Goal: Complete application form: Complete application form

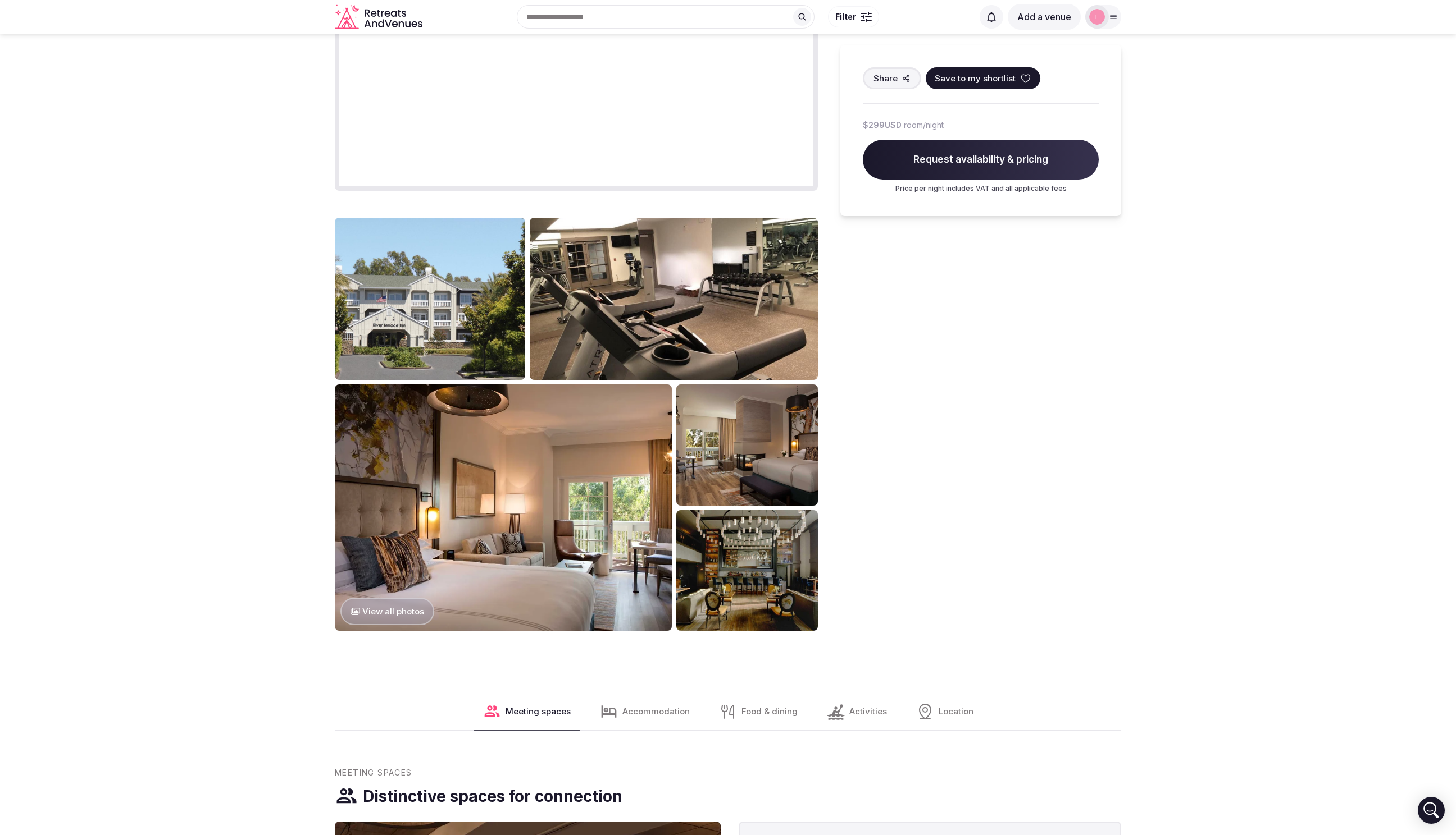
scroll to position [811, 0]
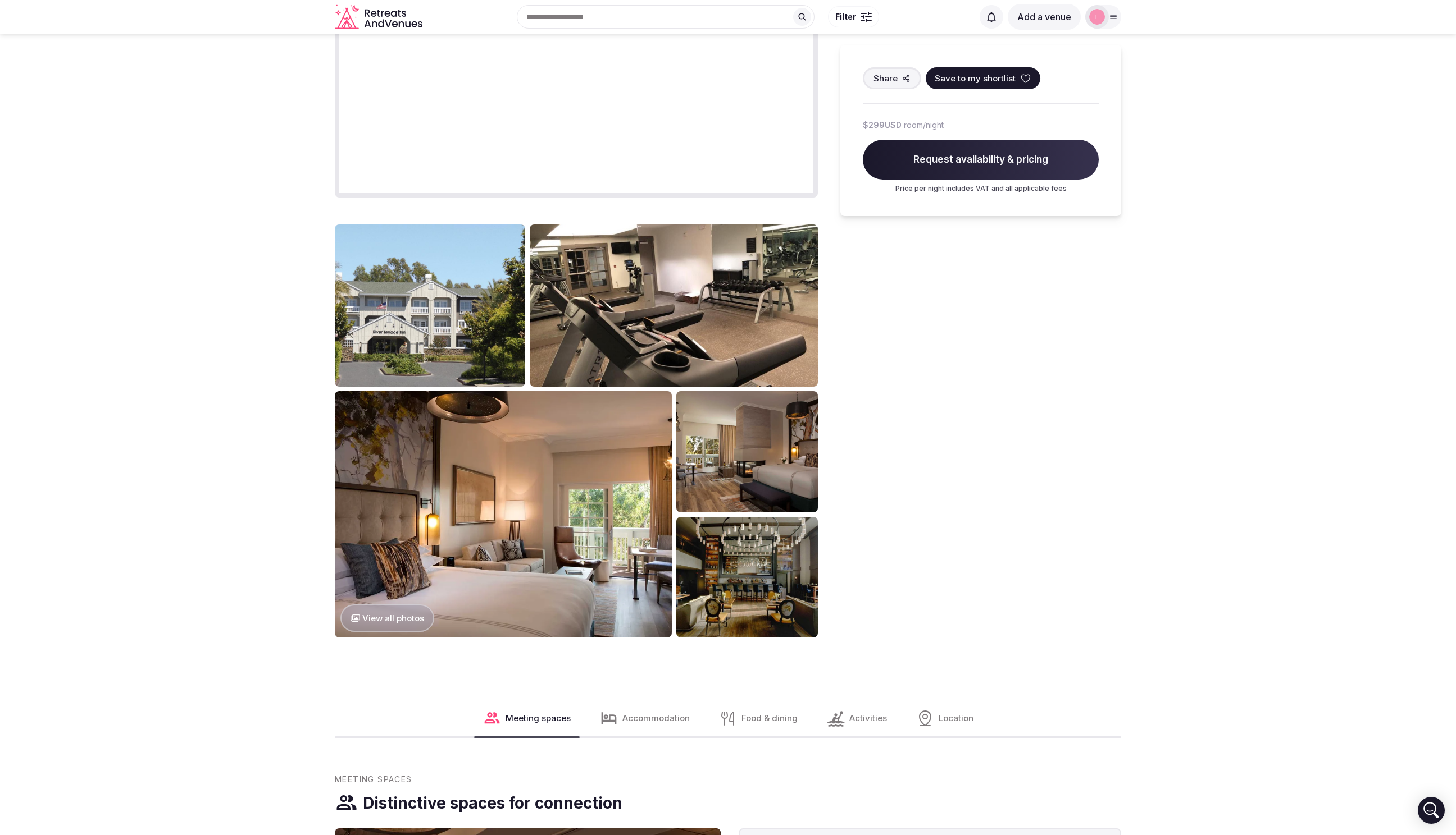
click at [1110, 15] on icon at bounding box center [1113, 17] width 9 height 9
click at [1033, 98] on span "Staff admin" at bounding box center [1007, 100] width 51 height 13
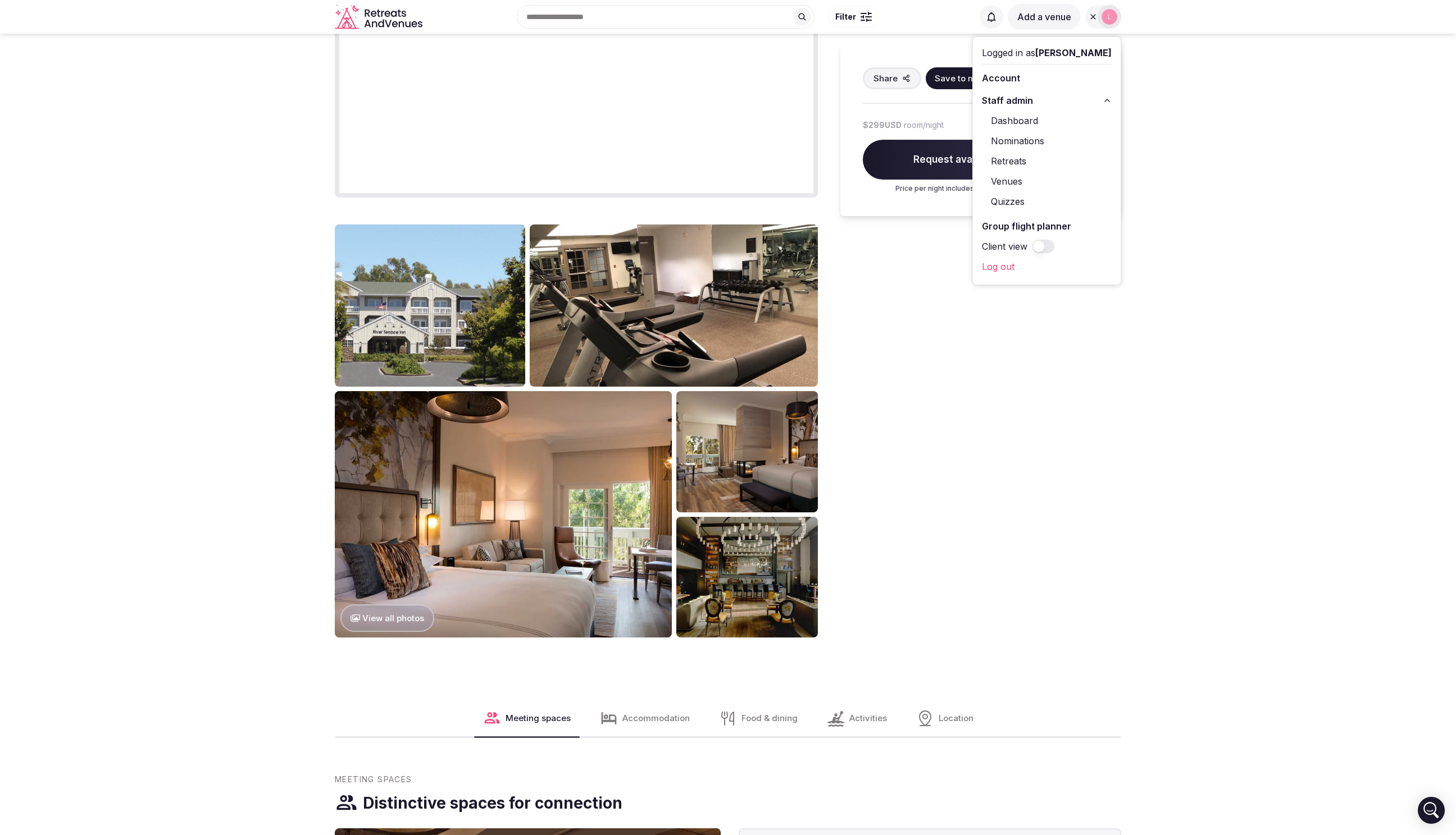
click at [1020, 158] on link "Retreats" at bounding box center [1046, 161] width 130 height 18
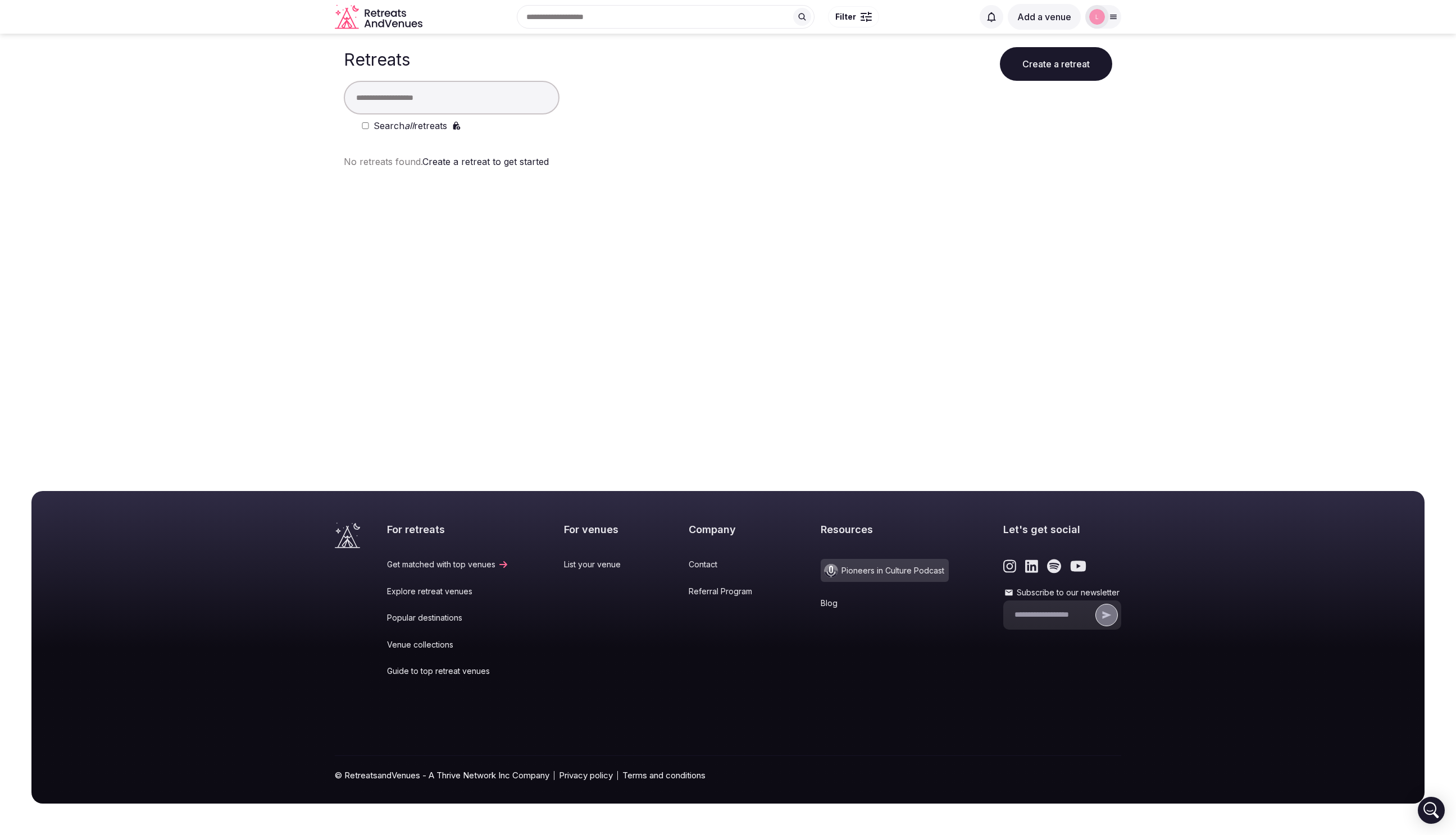
click at [367, 121] on div "Search all retreats" at bounding box center [737, 125] width 751 height 13
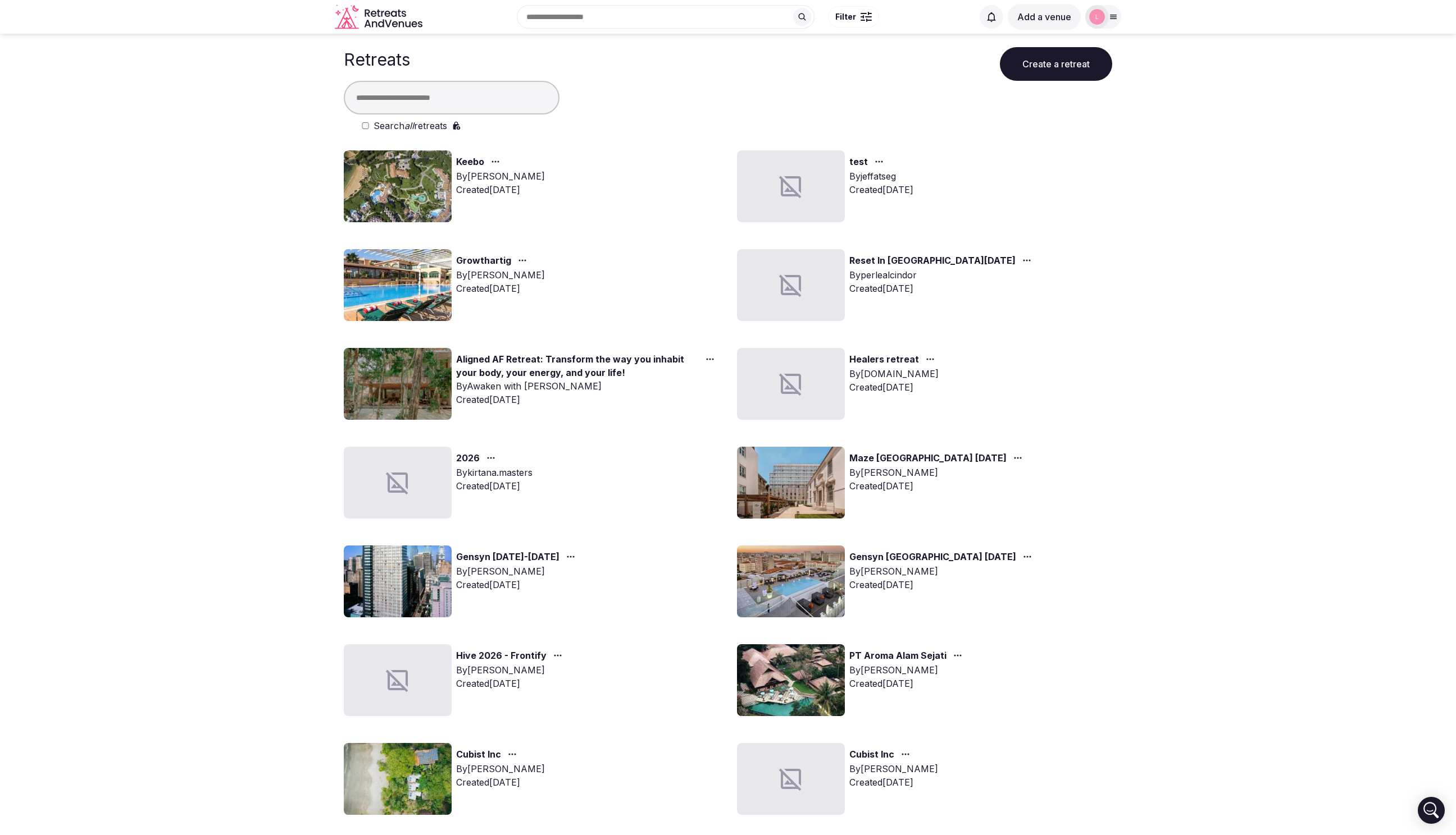
click at [471, 165] on link "Keebo" at bounding box center [470, 162] width 28 height 14
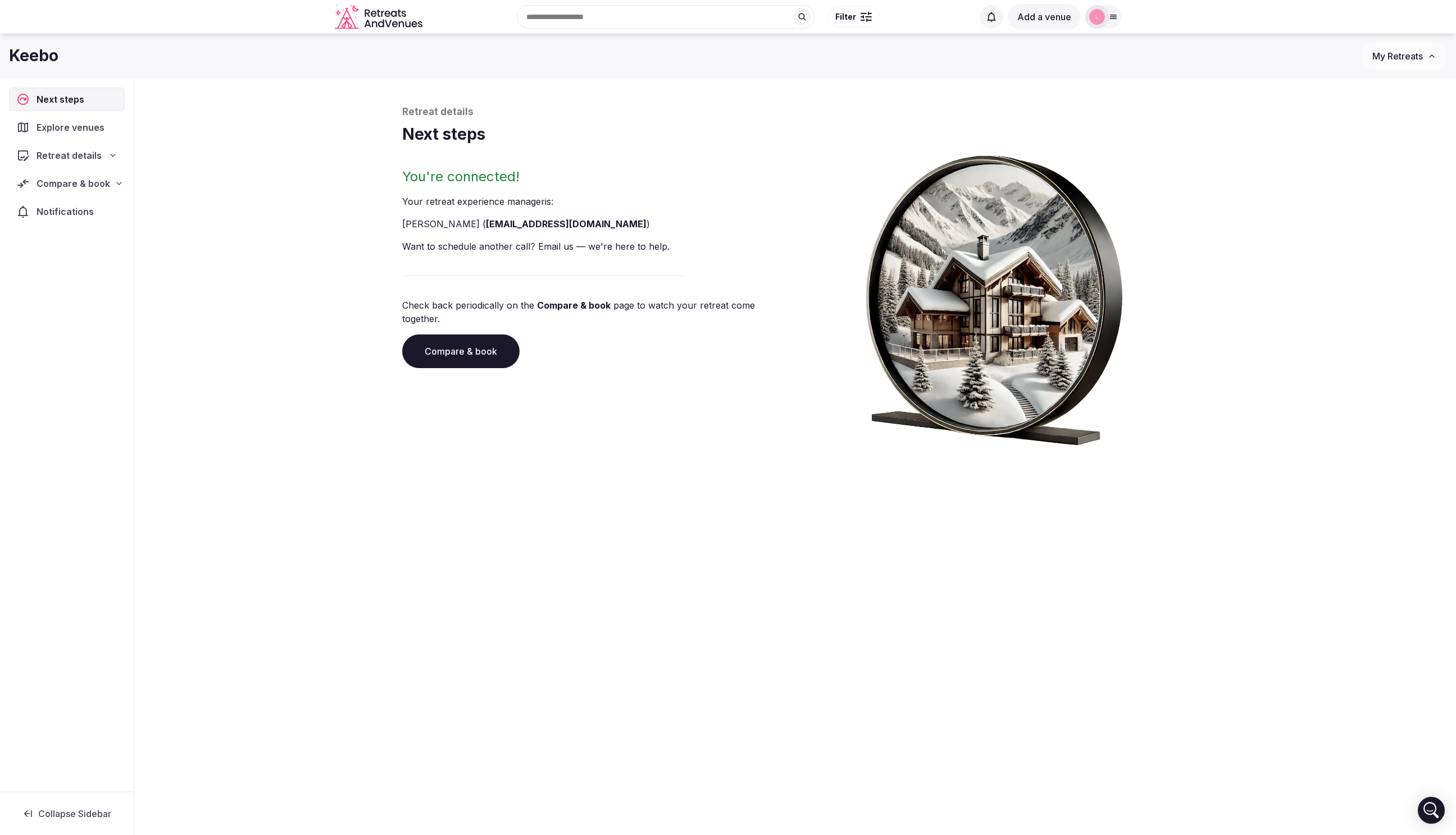
click at [57, 151] on span "Retreat details" at bounding box center [69, 155] width 65 height 13
click at [61, 172] on span "Basic info" at bounding box center [47, 177] width 39 height 11
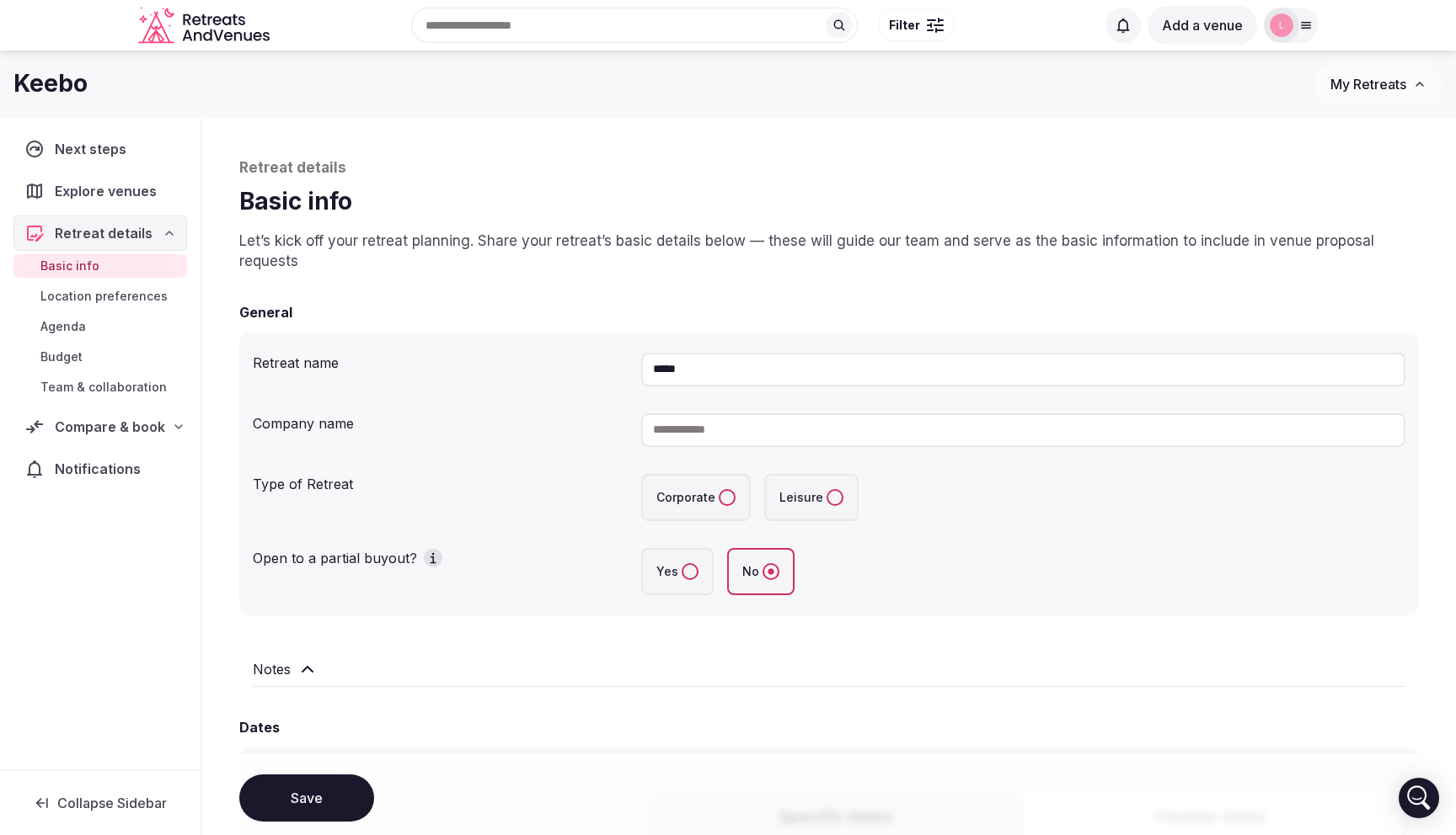
click at [722, 359] on input "*****" at bounding box center [1024, 369] width 764 height 34
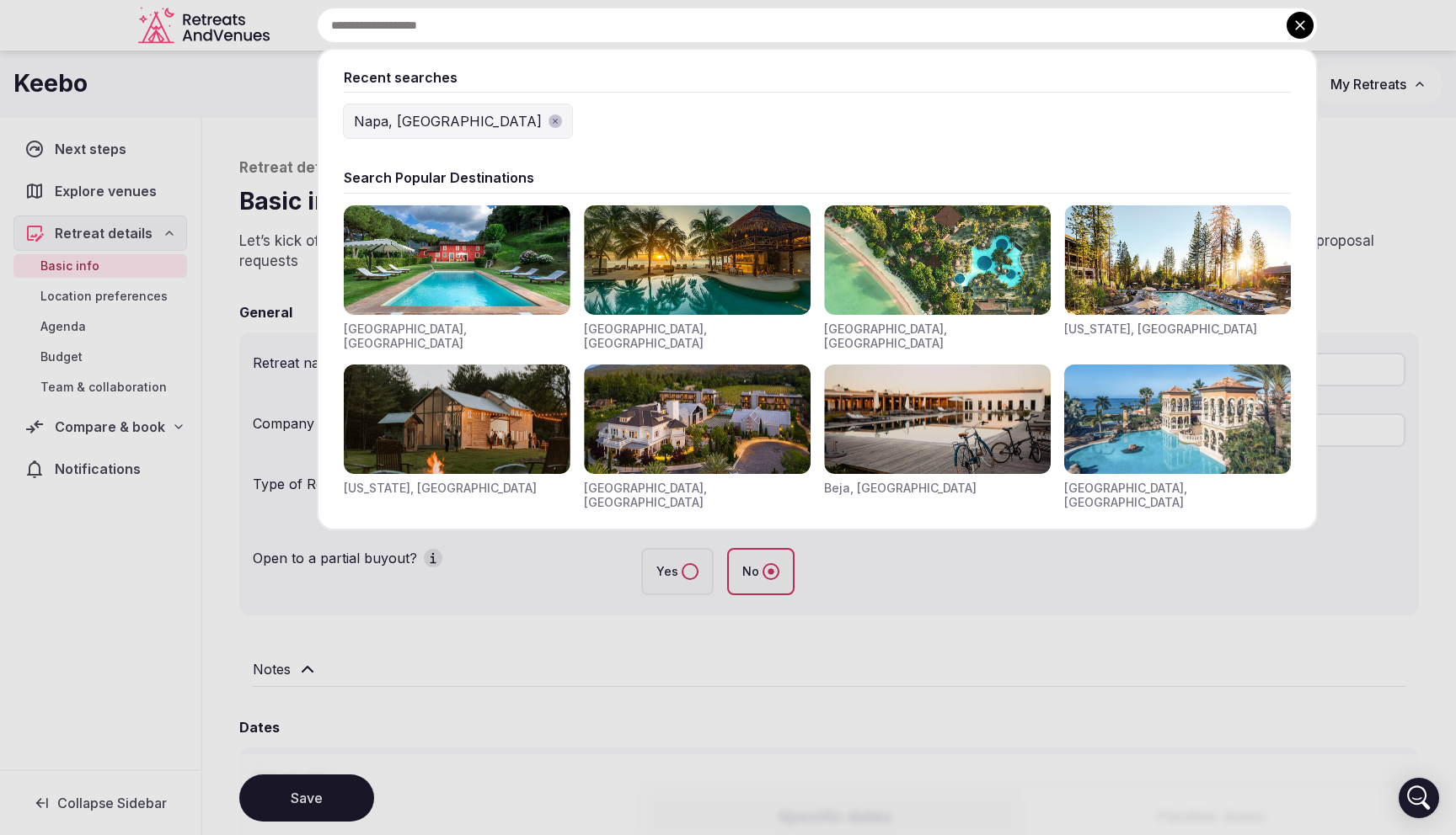
click at [980, 670] on div at bounding box center [728, 418] width 1456 height 835
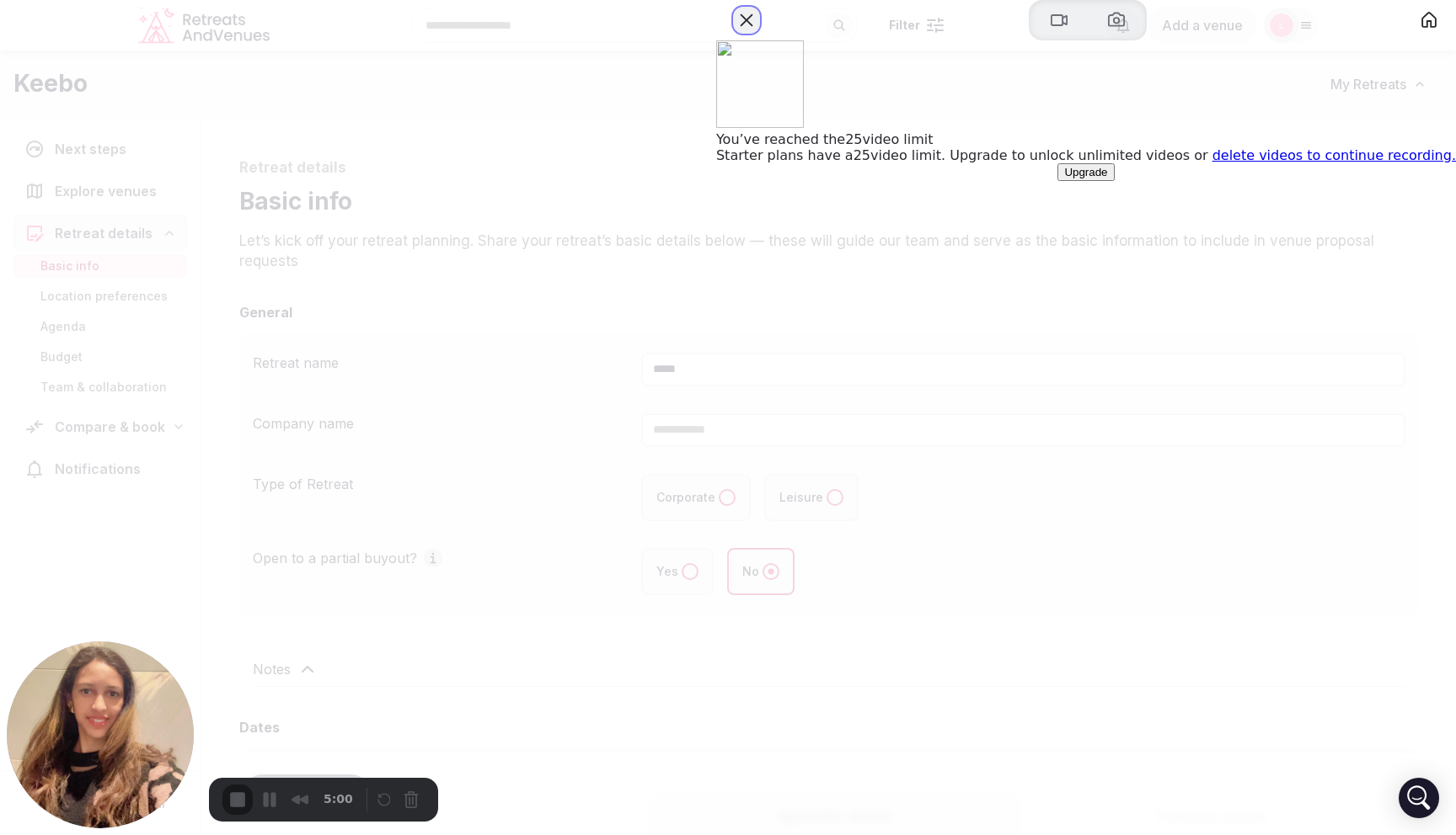
click at [760, 34] on button "Close" at bounding box center [746, 20] width 27 height 27
click at [1264, 164] on link "delete videos to continue recording." at bounding box center [1334, 155] width 244 height 16
click at [760, 34] on button "Close" at bounding box center [746, 20] width 27 height 27
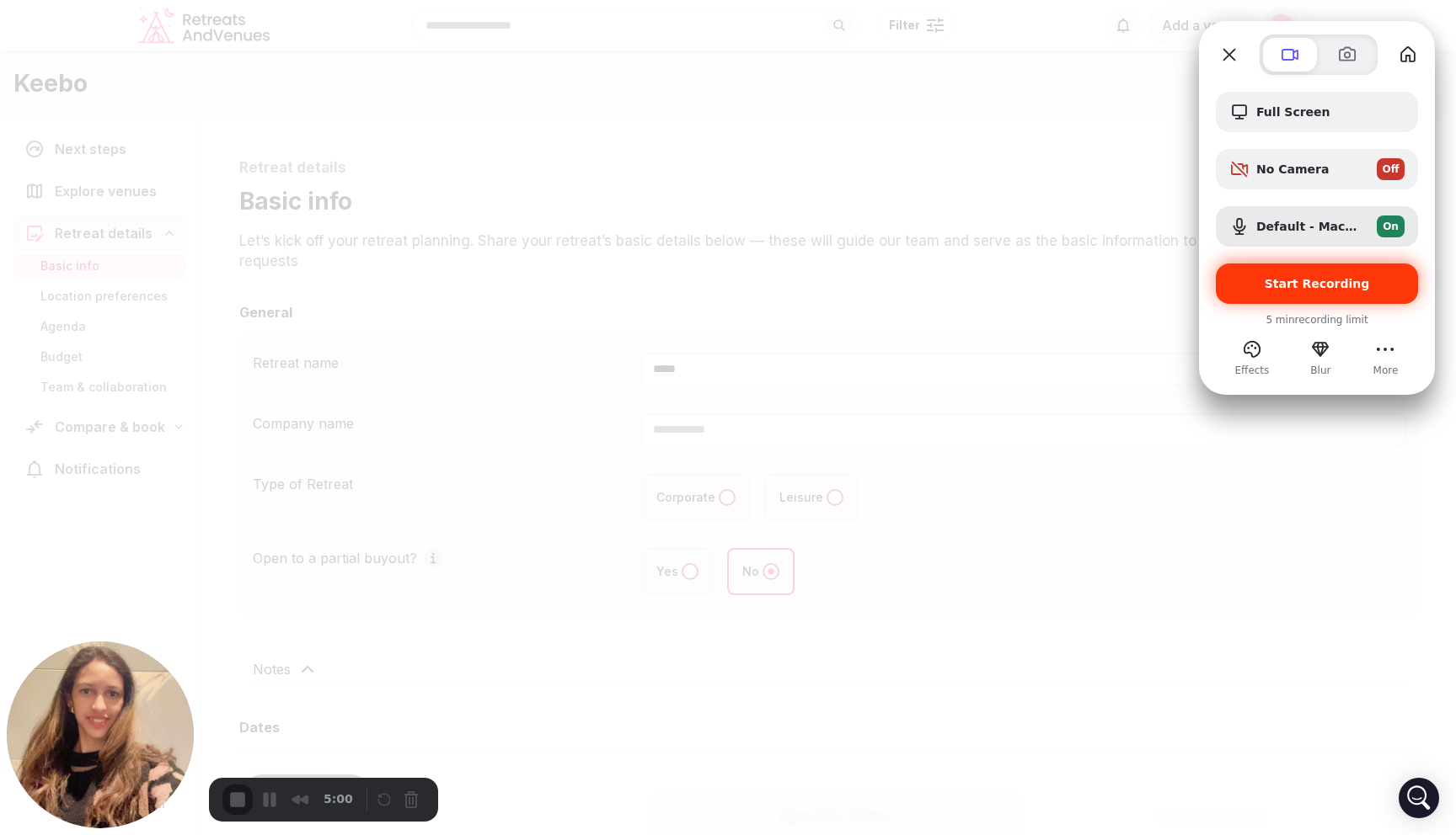
click at [1336, 286] on span "Start Recording" at bounding box center [1317, 284] width 106 height 14
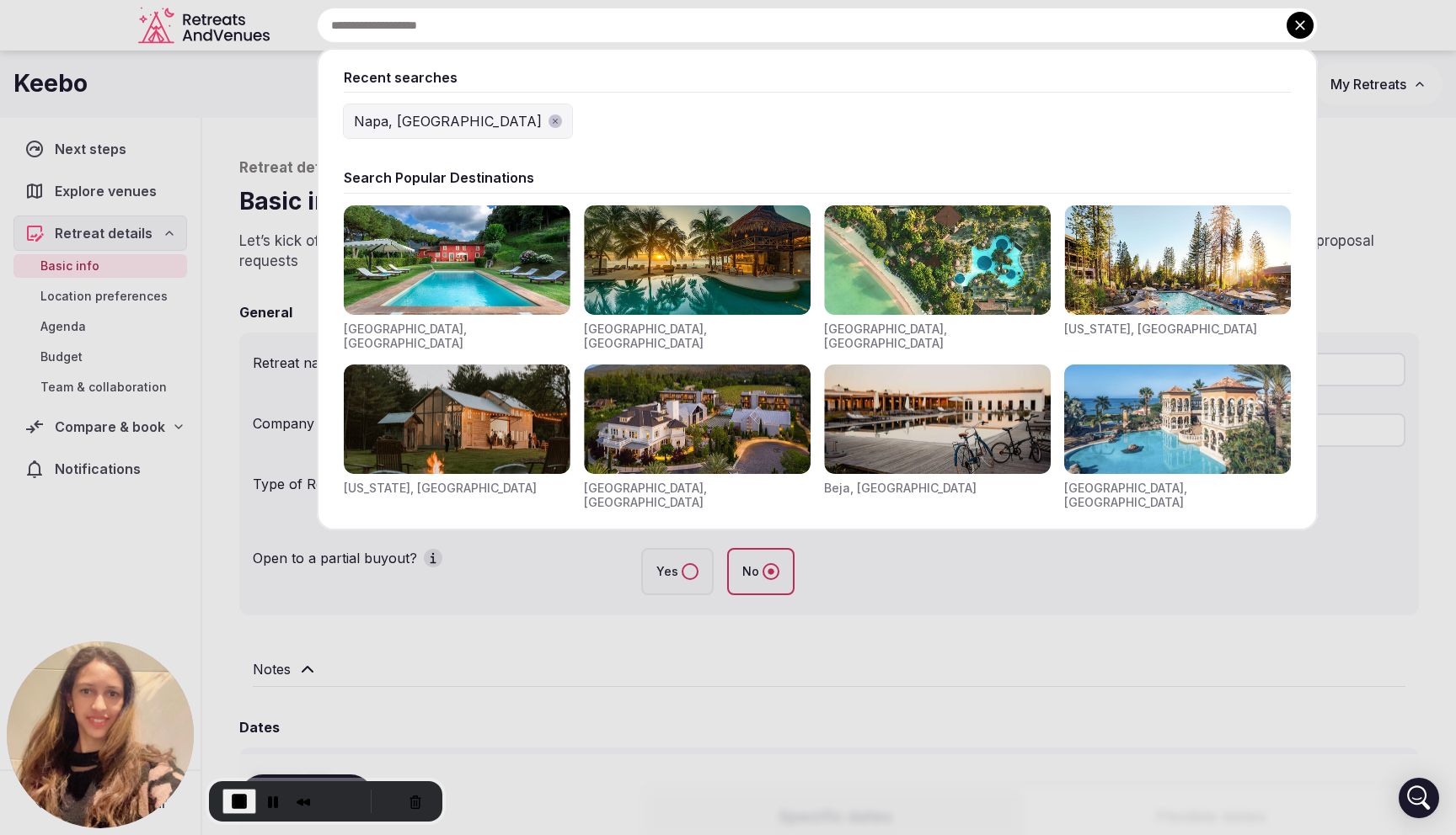
click at [603, 595] on div at bounding box center [728, 418] width 1456 height 835
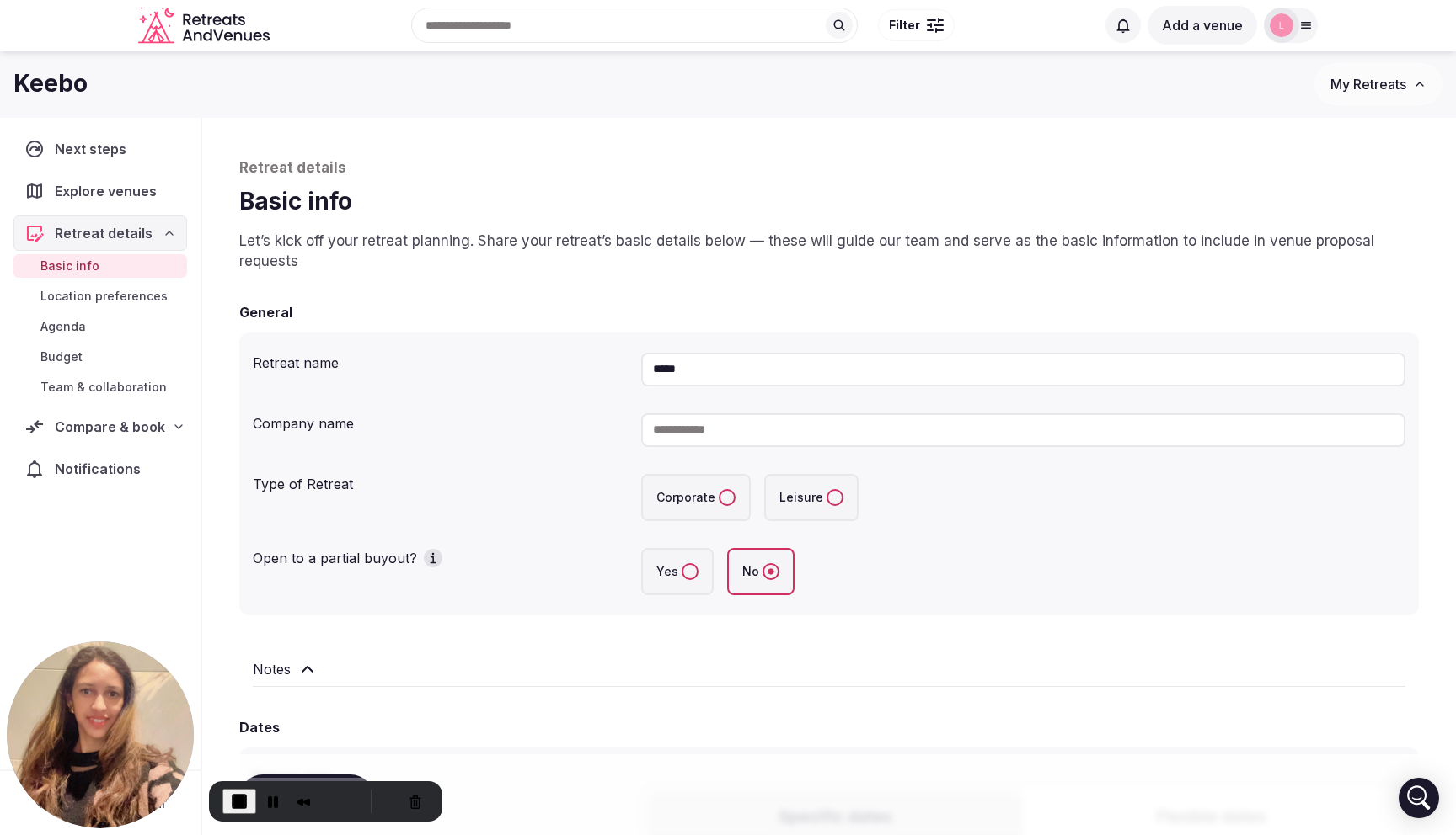
click at [242, 795] on span "End Recording" at bounding box center [238, 801] width 20 height 20
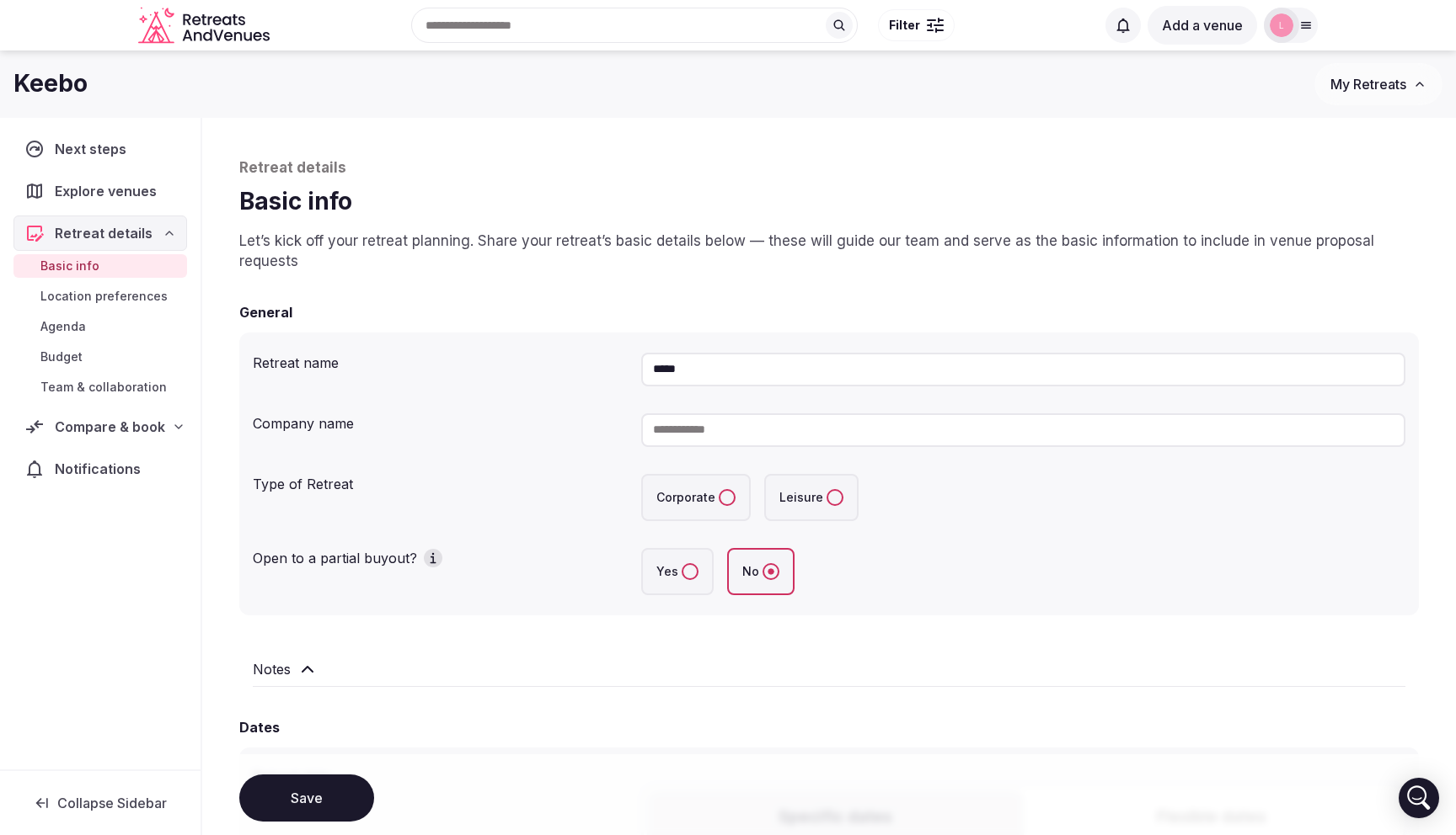
click at [717, 376] on input "*****" at bounding box center [1024, 369] width 764 height 34
click at [673, 313] on div "General" at bounding box center [829, 312] width 1180 height 20
click at [689, 369] on input "*****" at bounding box center [1024, 369] width 764 height 34
click at [720, 428] on input at bounding box center [1024, 430] width 764 height 34
click at [706, 366] on input "*****" at bounding box center [1024, 369] width 764 height 34
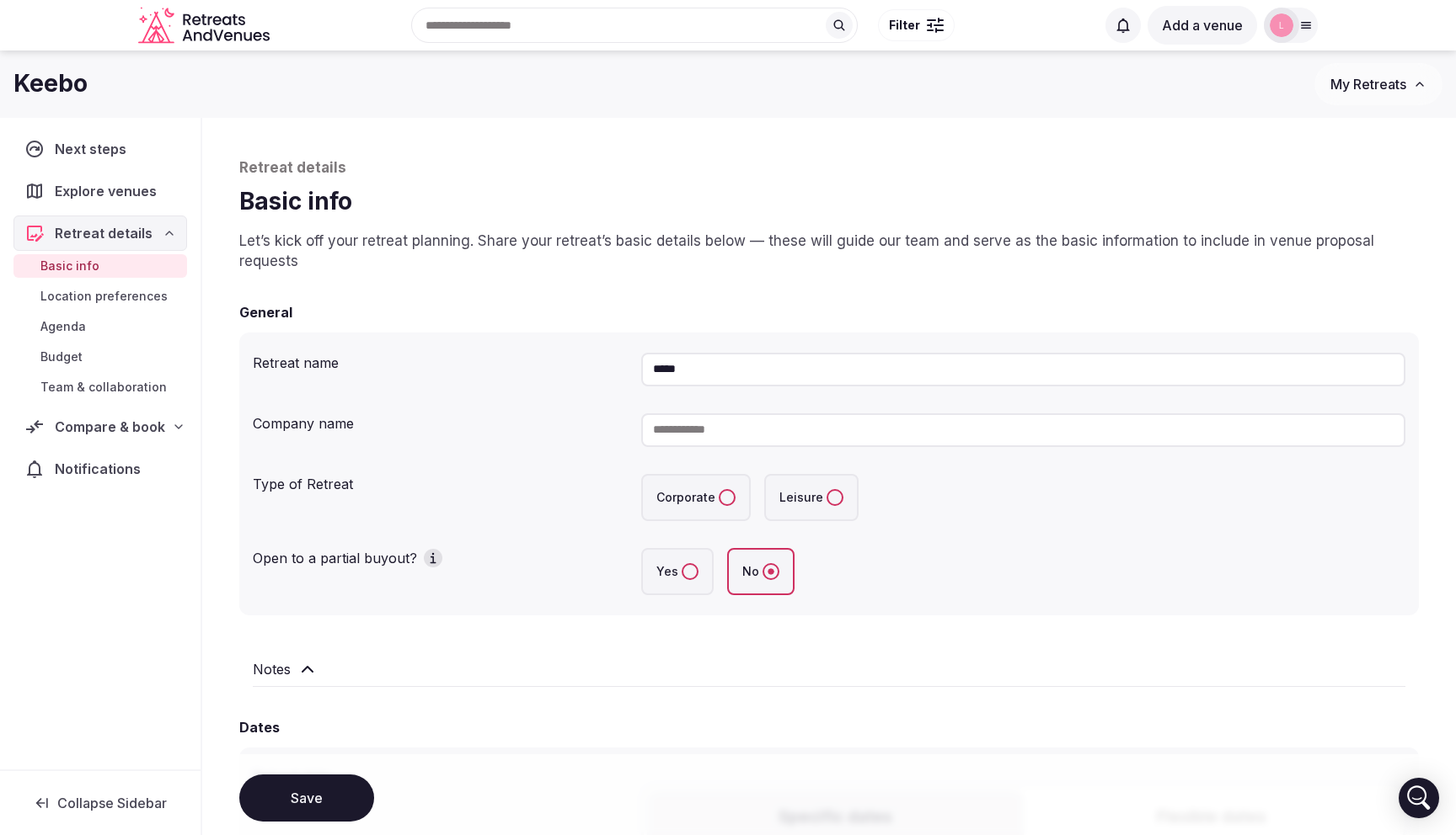
click at [708, 436] on input at bounding box center [1024, 430] width 764 height 34
click at [721, 377] on input "*****" at bounding box center [1024, 369] width 764 height 34
click at [718, 436] on input at bounding box center [1024, 430] width 764 height 34
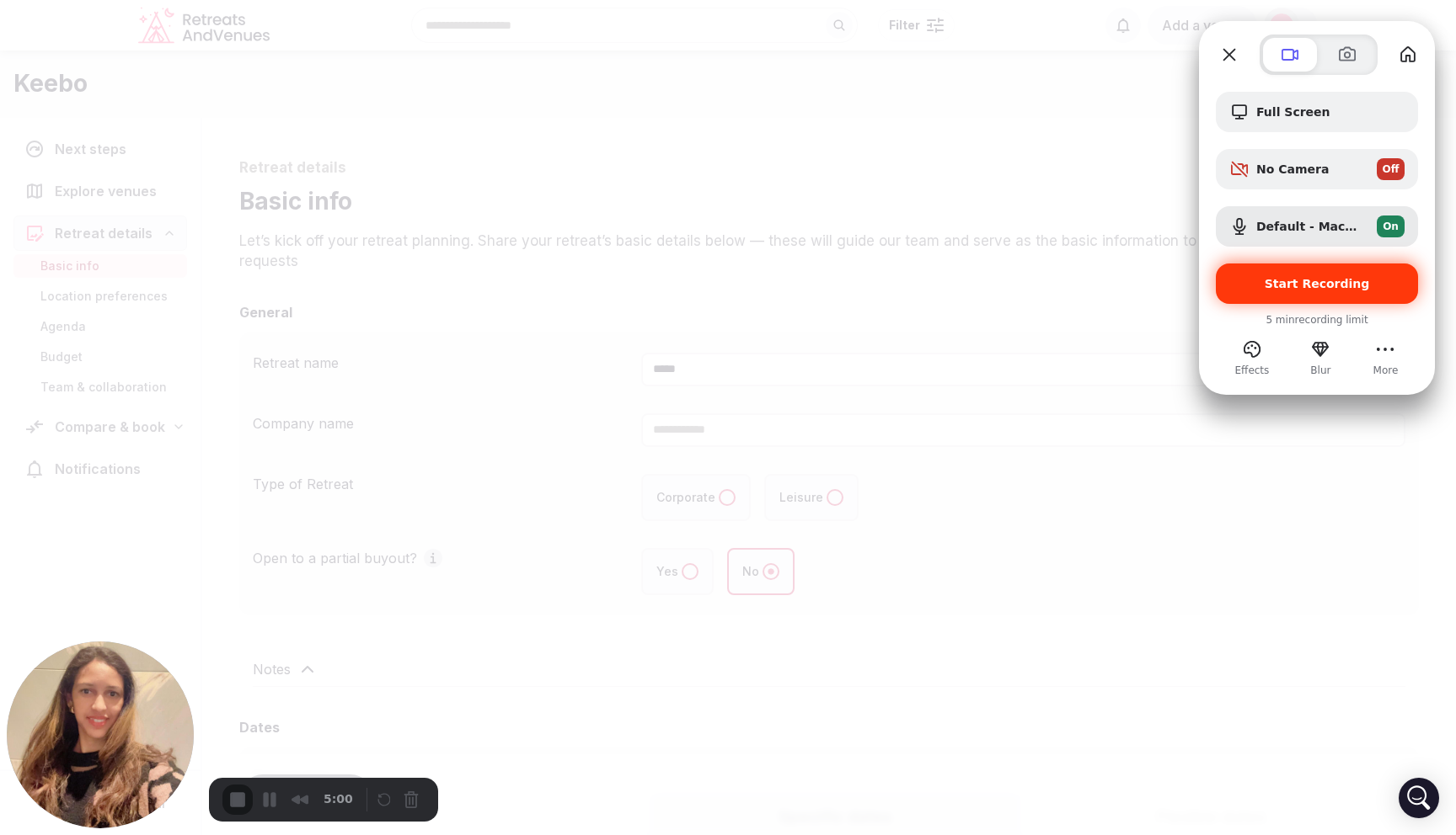
click at [1290, 286] on span "Start Recording" at bounding box center [1317, 284] width 106 height 14
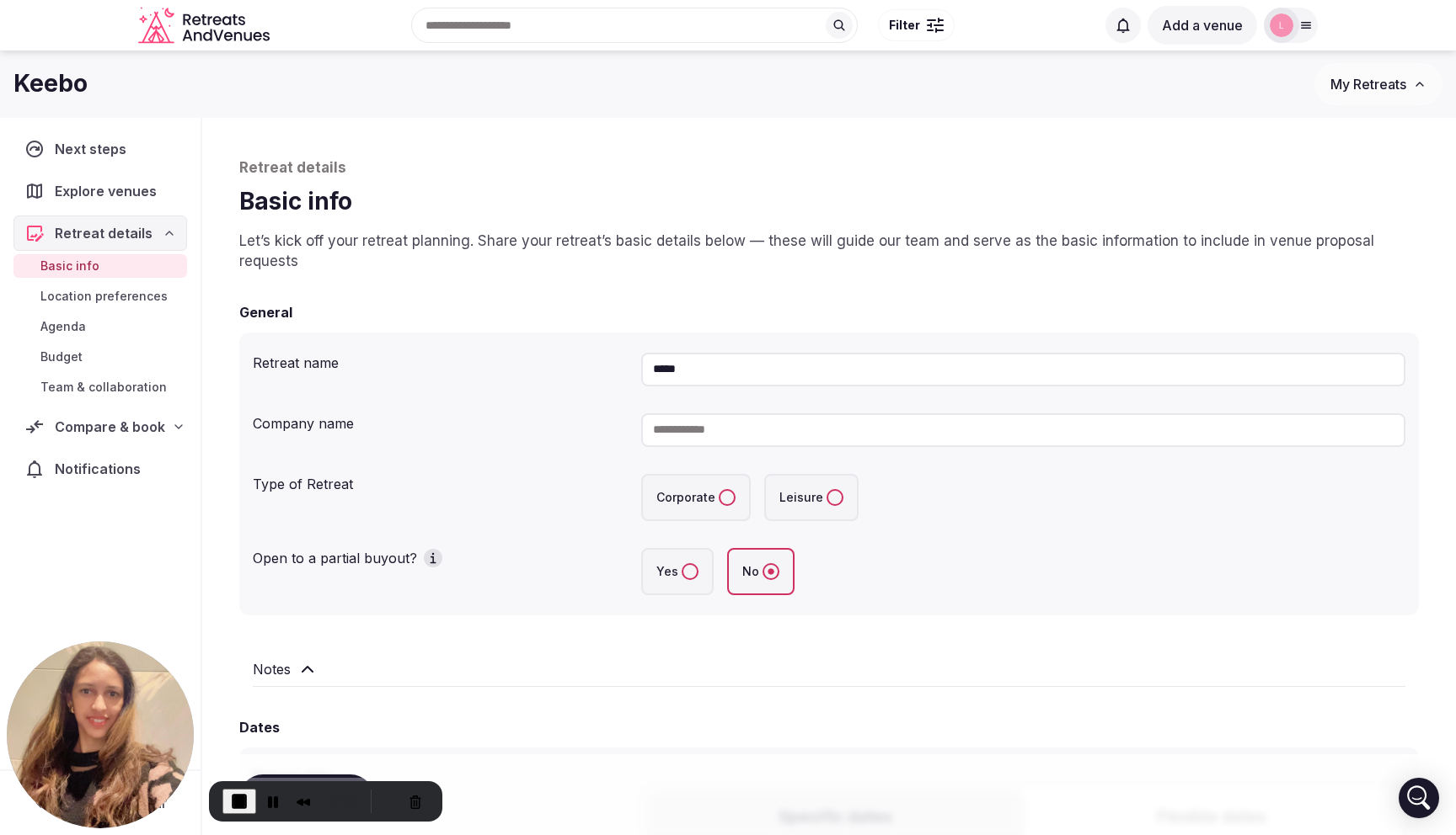
click at [705, 268] on p "Let’s kick off your retreat planning. Share your retreat’s basic details below …" at bounding box center [829, 251] width 1180 height 41
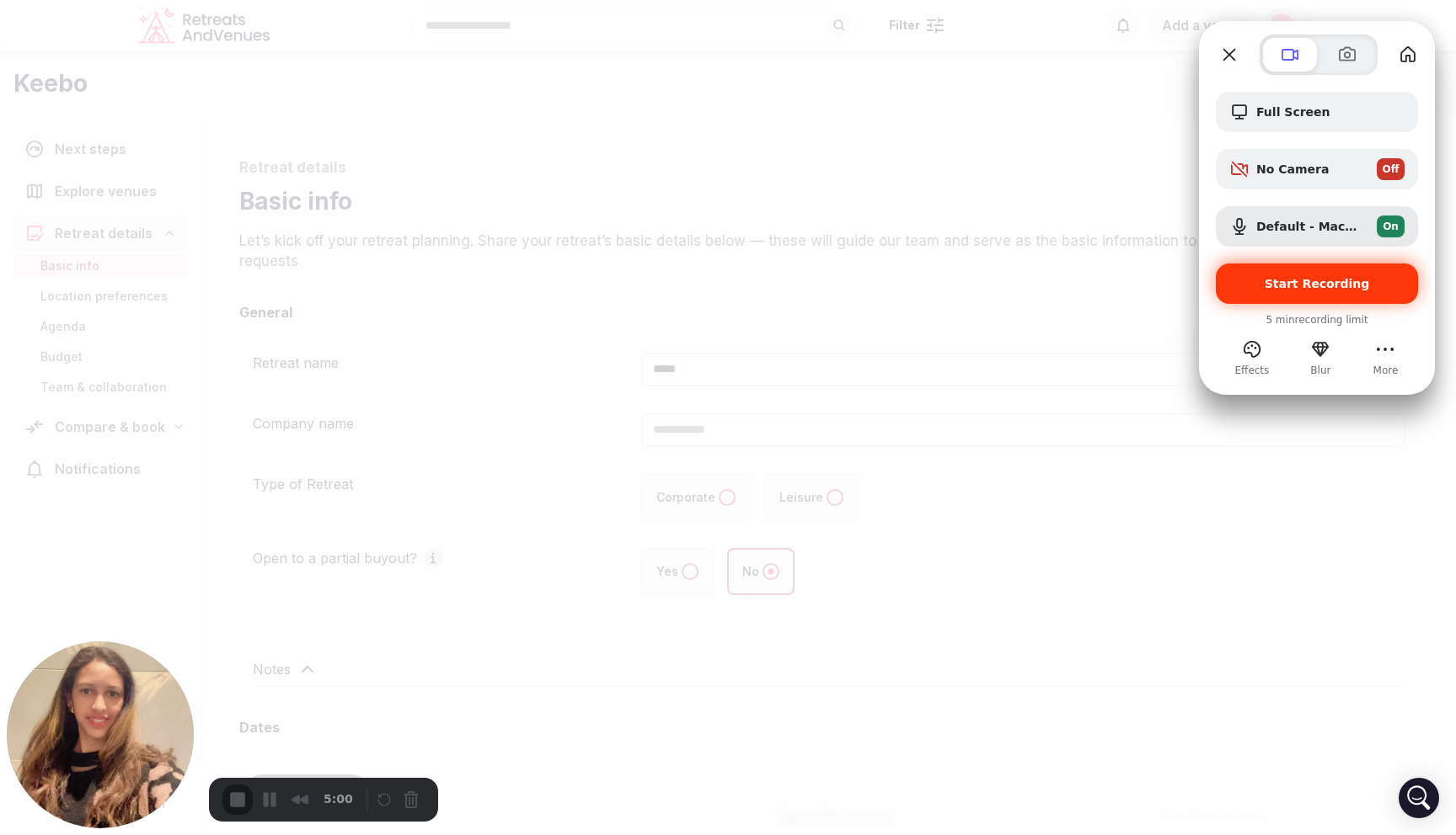
click at [1265, 284] on span "Start Recording" at bounding box center [1316, 284] width 175 height 14
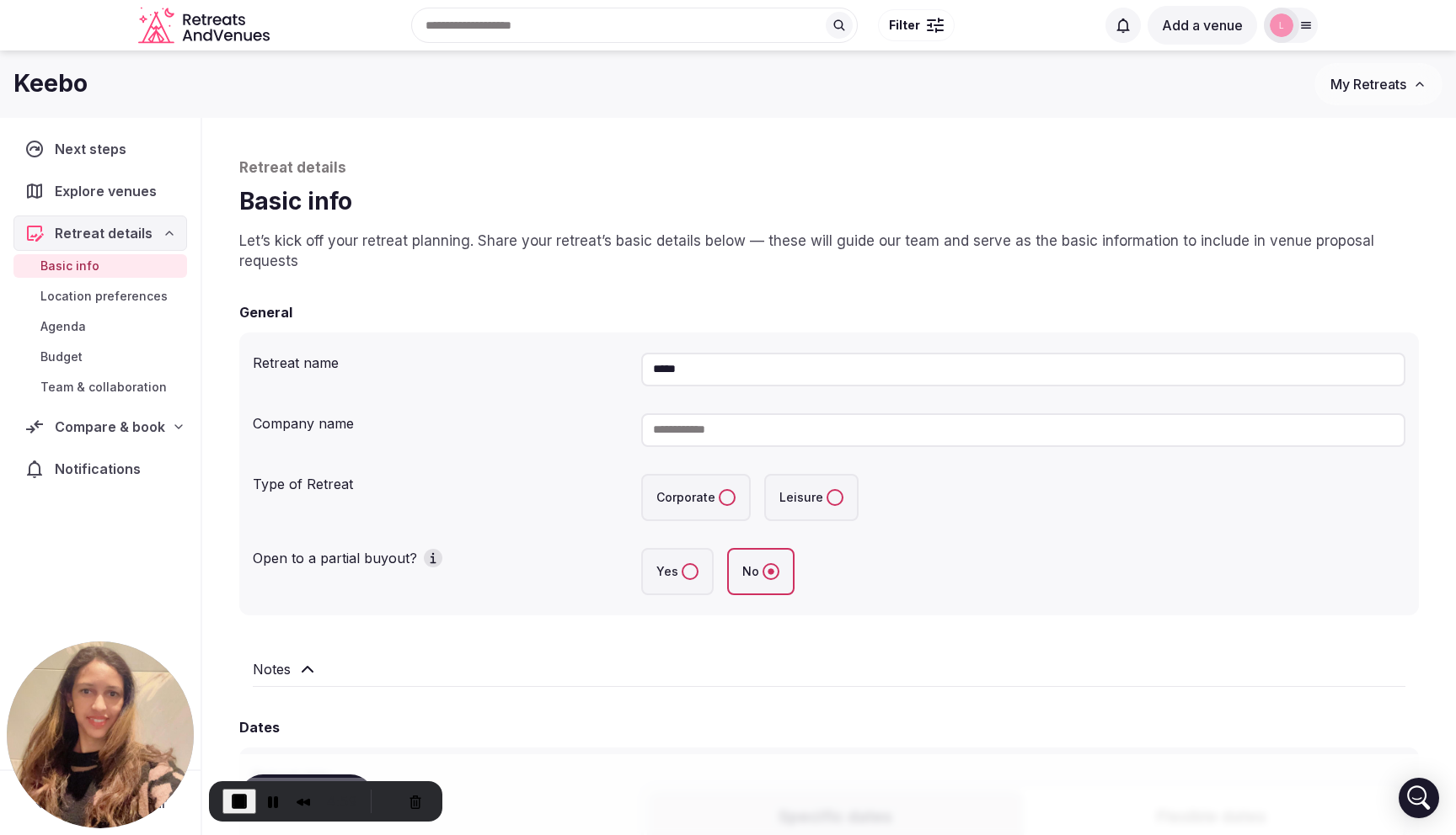
click at [863, 178] on p "Retreat details" at bounding box center [829, 168] width 1180 height 20
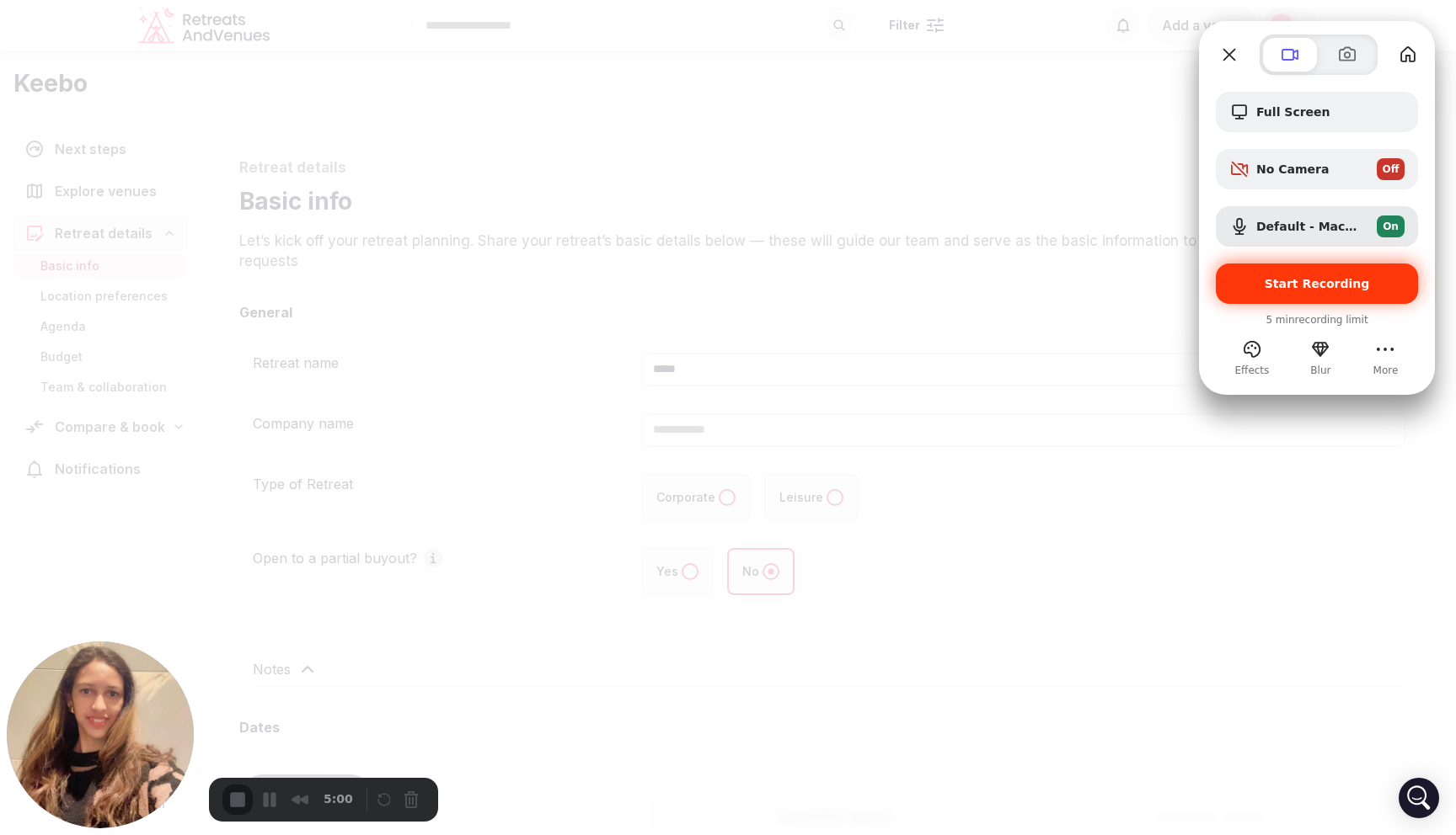
click at [1306, 291] on div "Start Recording" at bounding box center [1316, 283] width 202 height 41
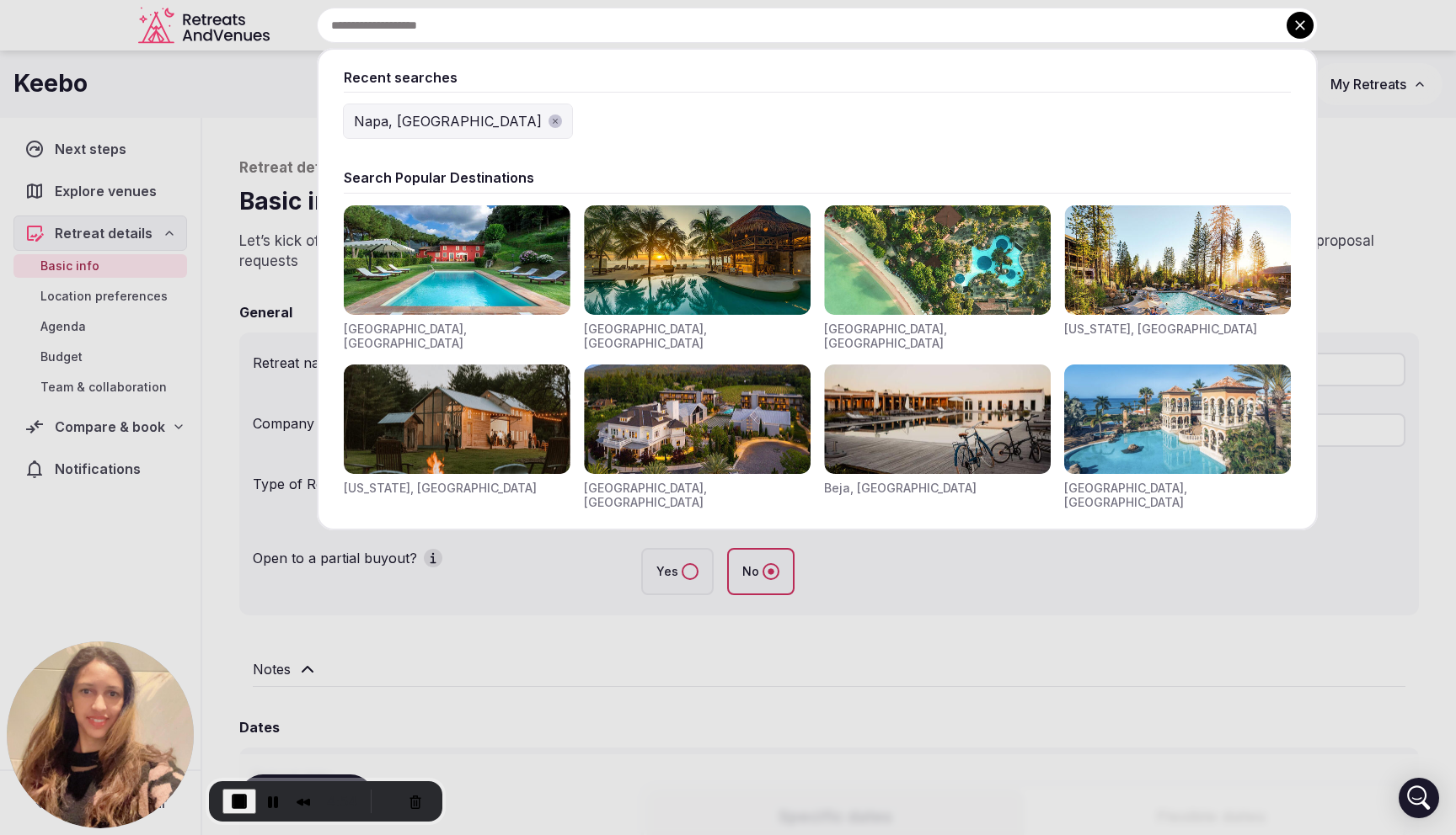
click at [551, 524] on div at bounding box center [728, 418] width 1456 height 835
click at [553, 534] on div at bounding box center [728, 418] width 1456 height 835
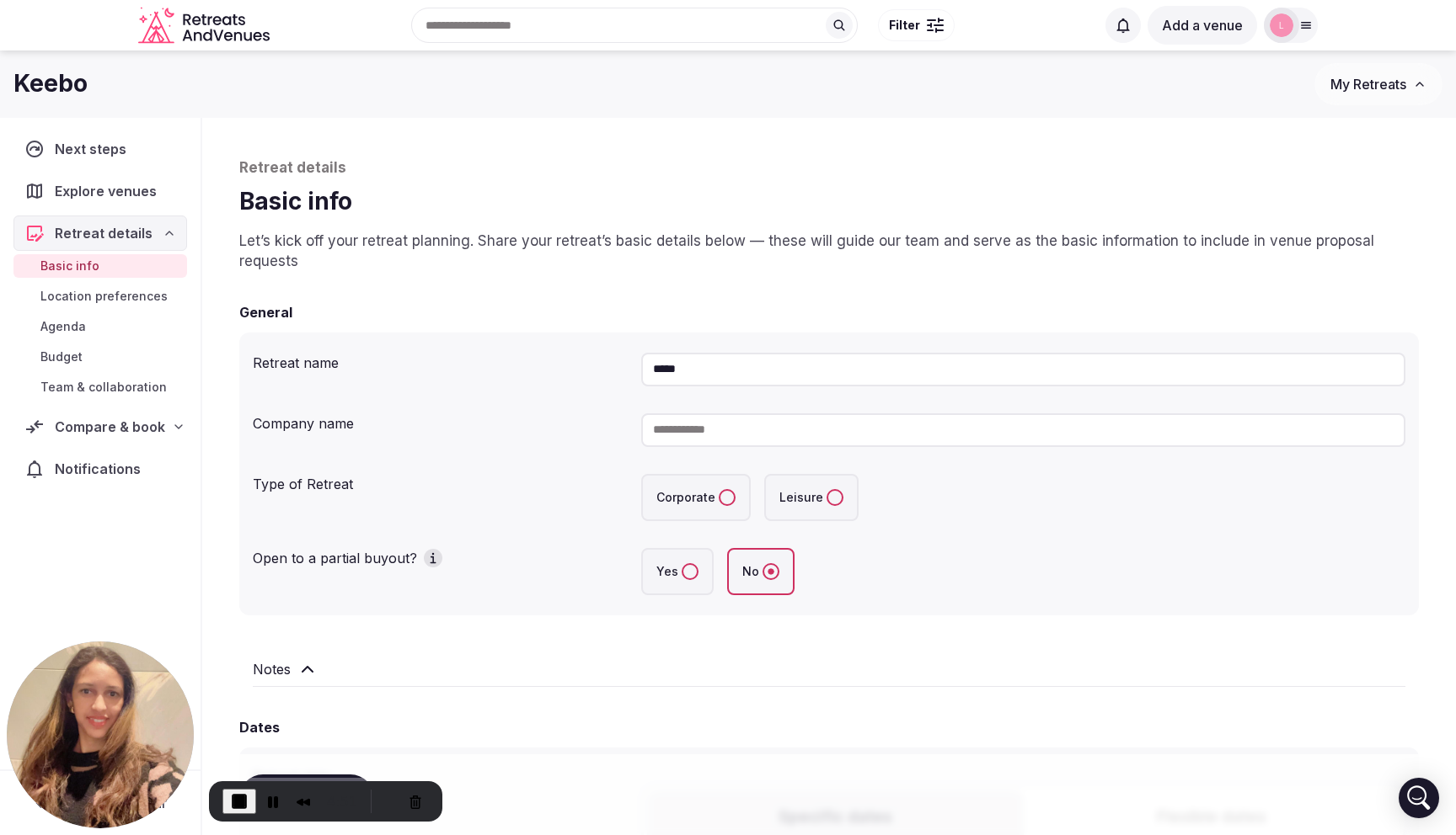
click at [411, 801] on button "Cancel Recording" at bounding box center [415, 801] width 27 height 27
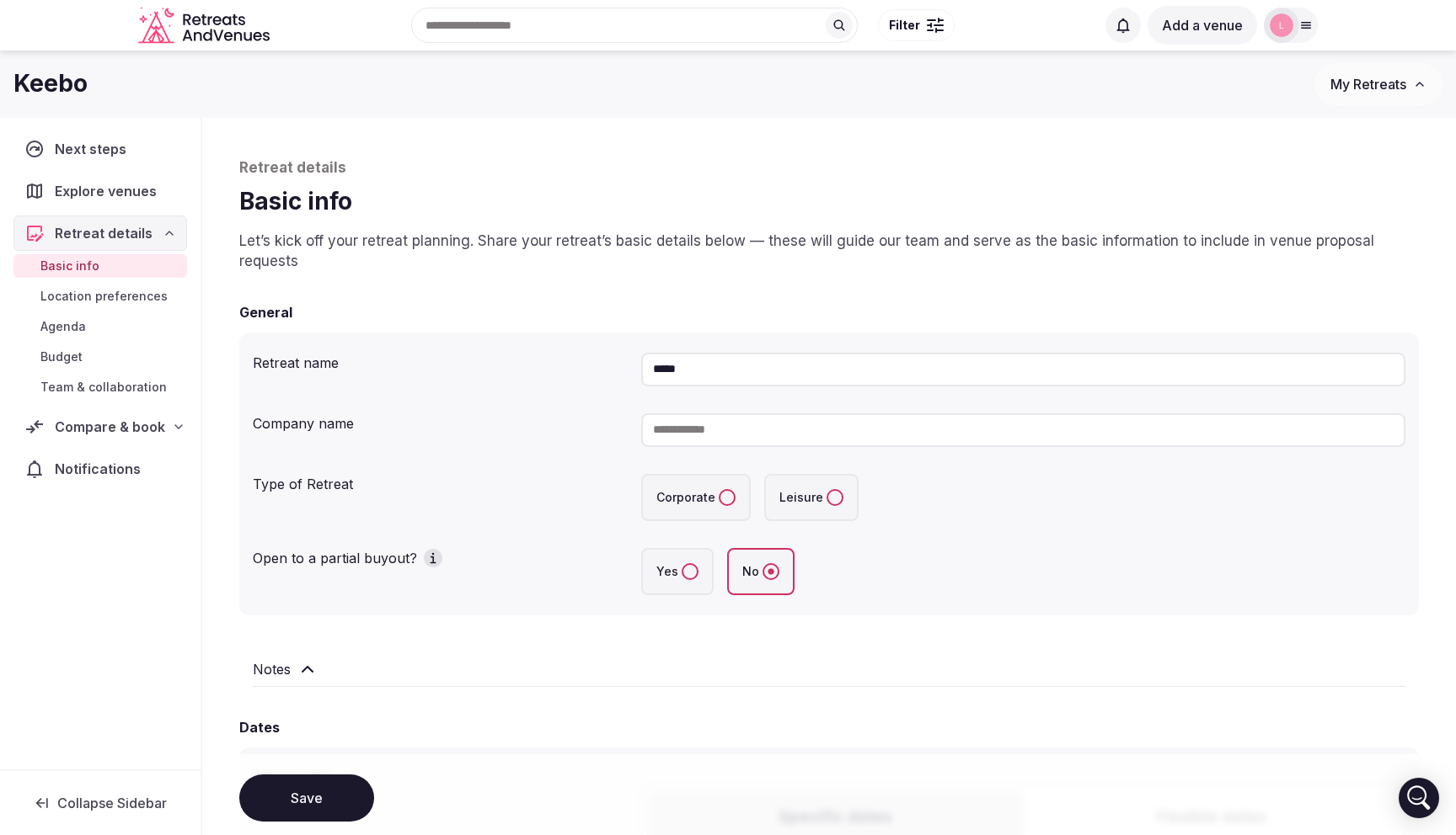
click at [672, 175] on p "Retreat details" at bounding box center [829, 168] width 1180 height 20
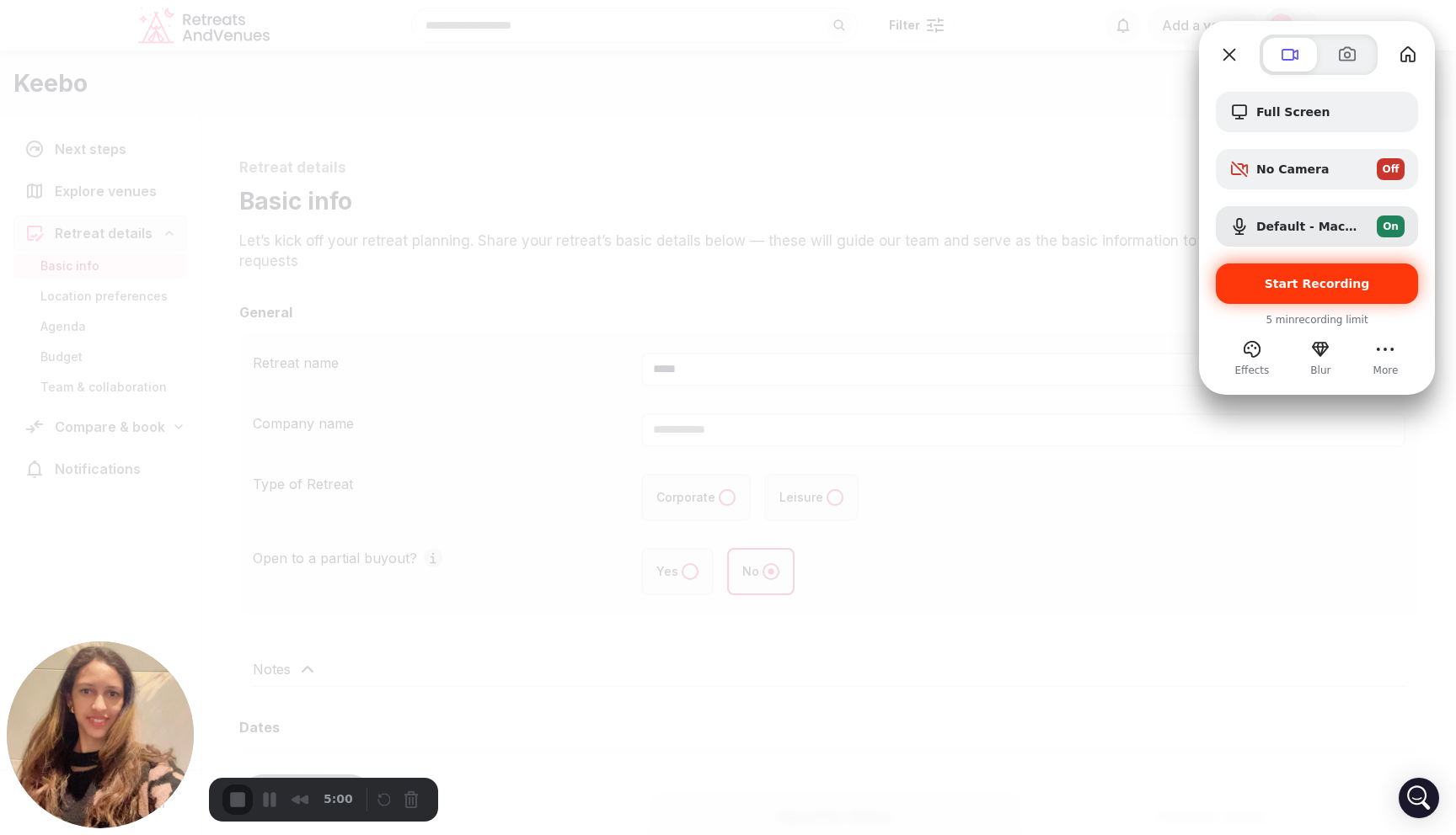
click at [1328, 286] on span "Start Recording" at bounding box center [1317, 284] width 106 height 14
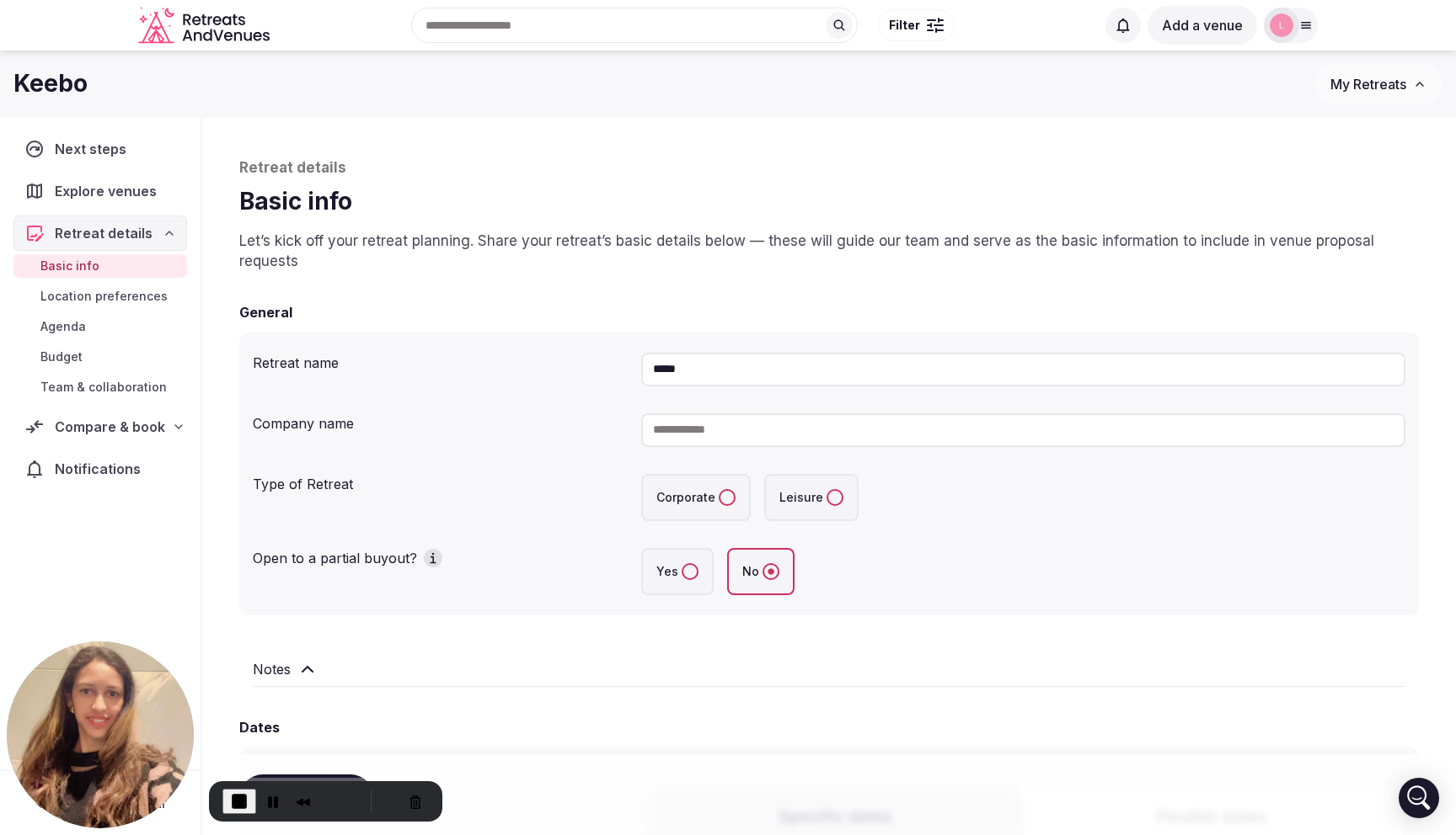
click at [793, 343] on div "Retreat name ***** Company name Type of Retreat Corporate Leisure Open to a par…" at bounding box center [829, 474] width 1180 height 283
